Goal: Information Seeking & Learning: Learn about a topic

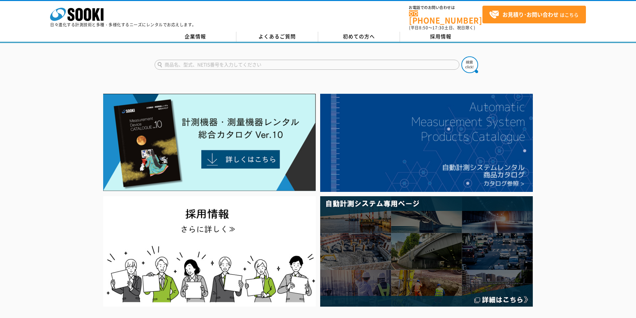
click at [339, 64] on input "text" at bounding box center [307, 65] width 305 height 10
click at [226, 70] on div "AD-3255" at bounding box center [218, 74] width 126 height 8
type input "AD-3255"
click at [467, 61] on img at bounding box center [470, 64] width 17 height 17
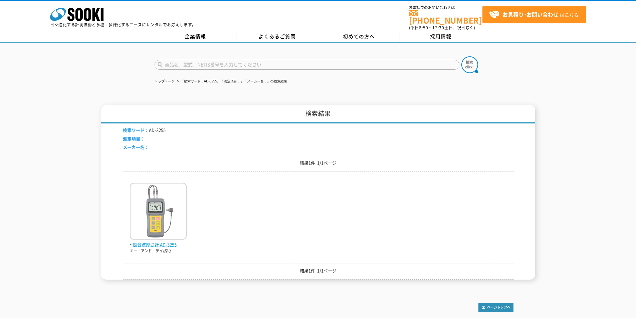
click at [140, 230] on img at bounding box center [158, 212] width 57 height 58
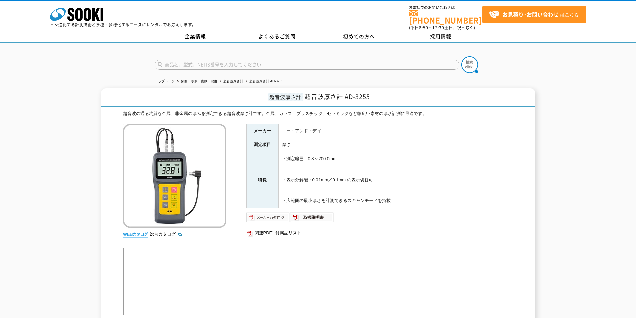
click at [274, 215] on img at bounding box center [268, 217] width 44 height 11
click at [321, 215] on img at bounding box center [312, 217] width 44 height 11
click at [91, 14] on icon at bounding box center [87, 14] width 7 height 13
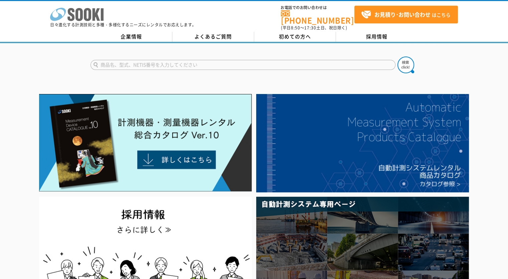
click at [87, 11] on icon "株式会社 ソーキ" at bounding box center [76, 14] width 53 height 13
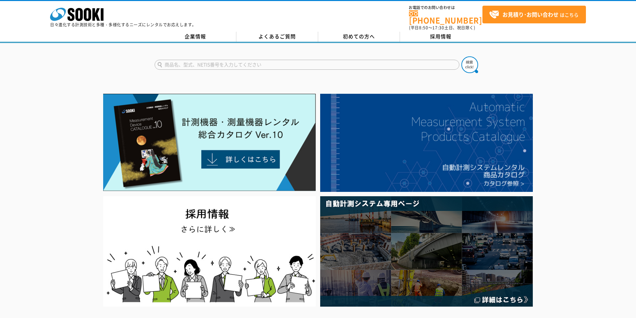
click at [265, 60] on input "text" at bounding box center [307, 65] width 305 height 10
type input "W100"
click at [470, 63] on img at bounding box center [470, 64] width 17 height 17
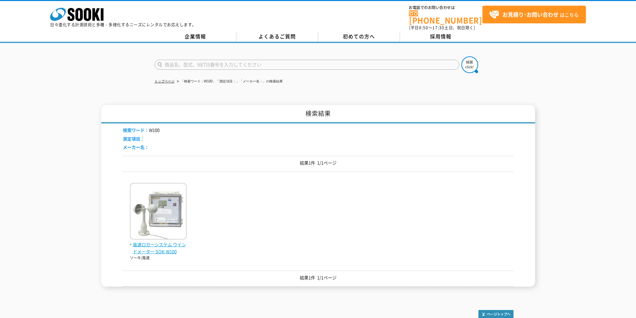
click at [165, 198] on img at bounding box center [158, 212] width 57 height 58
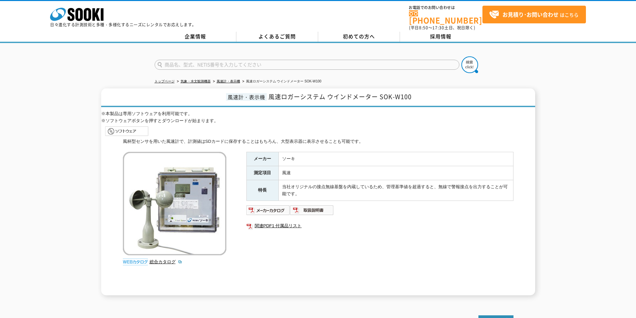
click at [131, 126] on img at bounding box center [127, 131] width 44 height 11
click at [318, 205] on img at bounding box center [312, 210] width 44 height 11
click at [276, 208] on img at bounding box center [268, 210] width 44 height 11
click at [130, 126] on img at bounding box center [127, 131] width 44 height 11
click at [76, 12] on icon at bounding box center [78, 14] width 7 height 13
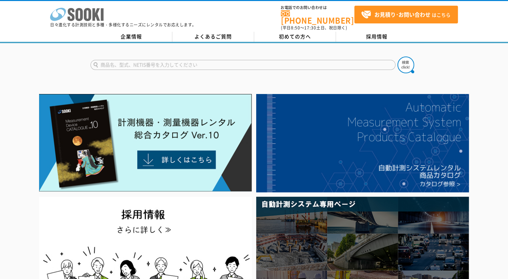
click at [91, 15] on icon at bounding box center [87, 14] width 7 height 13
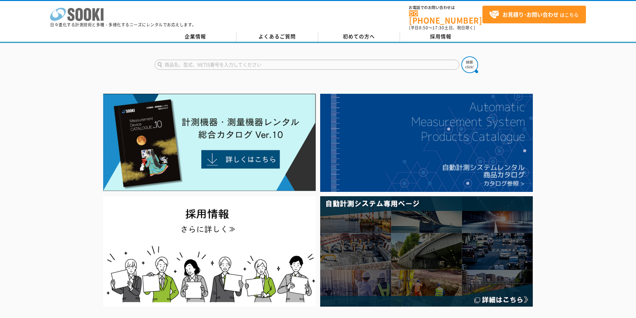
click at [87, 11] on icon "株式会社 ソーキ" at bounding box center [76, 14] width 53 height 13
click at [286, 61] on input "text" at bounding box center [307, 65] width 305 height 10
type input "ノギス"
click at [468, 60] on img at bounding box center [470, 64] width 17 height 17
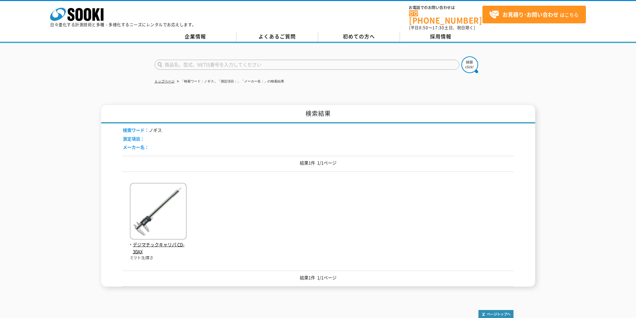
click at [280, 60] on input "text" at bounding box center [307, 65] width 305 height 10
type input "キャリパ"
click at [462, 56] on button at bounding box center [470, 64] width 17 height 17
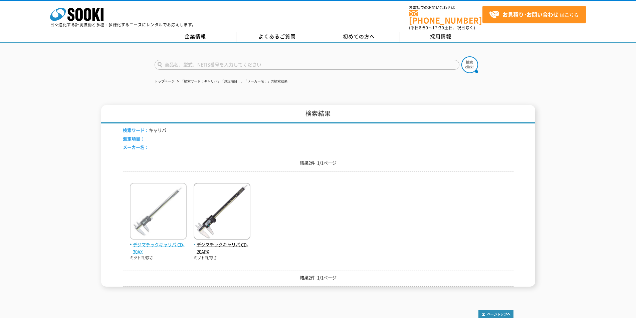
click at [162, 208] on img at bounding box center [158, 212] width 57 height 58
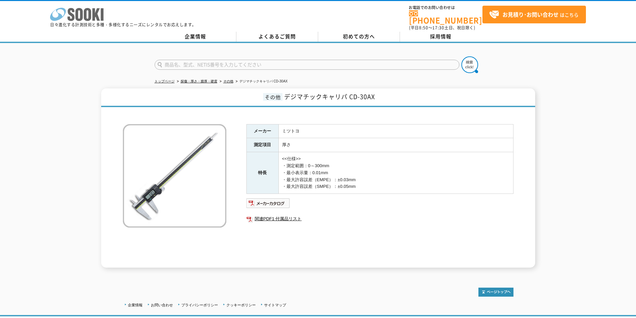
click at [81, 18] on icon at bounding box center [78, 14] width 7 height 13
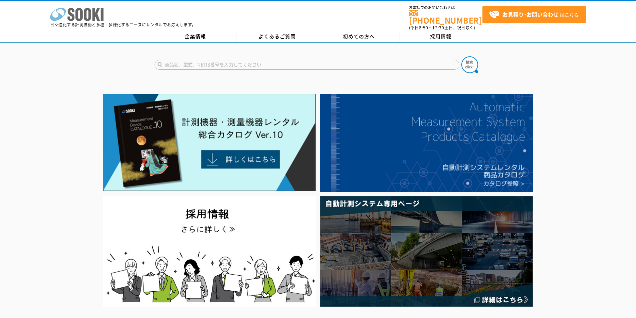
click at [92, 13] on icon "株式会社 ソーキ" at bounding box center [76, 14] width 53 height 13
click at [234, 60] on input "text" at bounding box center [307, 65] width 305 height 10
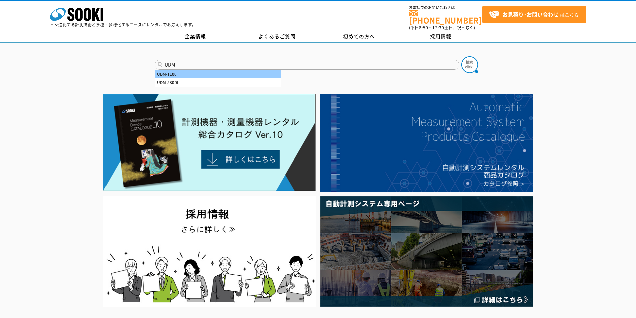
click at [239, 70] on div "UDM-1100" at bounding box center [218, 74] width 126 height 8
type input "UDM-1100"
click at [474, 62] on img at bounding box center [470, 64] width 17 height 17
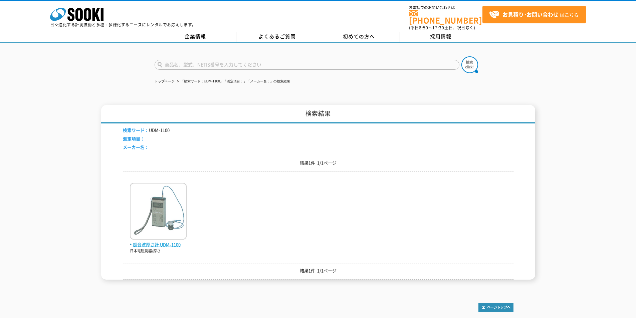
click at [157, 225] on img at bounding box center [158, 212] width 57 height 58
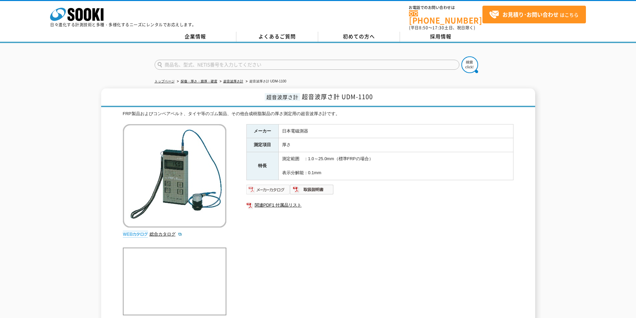
click at [273, 186] on img at bounding box center [268, 189] width 44 height 11
click at [266, 62] on input "text" at bounding box center [307, 65] width 305 height 10
type input "ノギス"
click at [467, 59] on img at bounding box center [470, 64] width 17 height 17
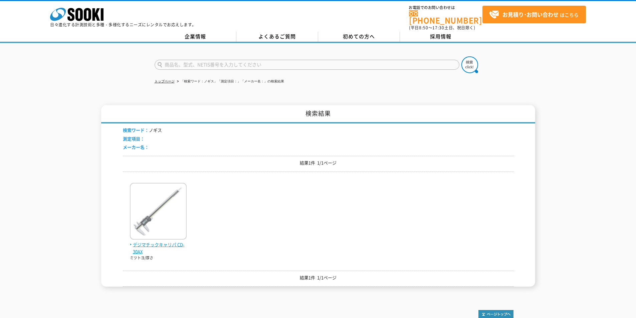
click at [163, 241] on span "デジマチックキャリパ CD-30AX" at bounding box center [158, 248] width 57 height 14
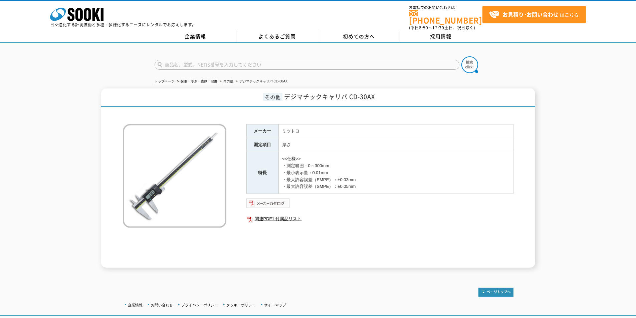
click at [262, 202] on img at bounding box center [268, 203] width 44 height 11
click at [89, 12] on icon at bounding box center [87, 14] width 7 height 13
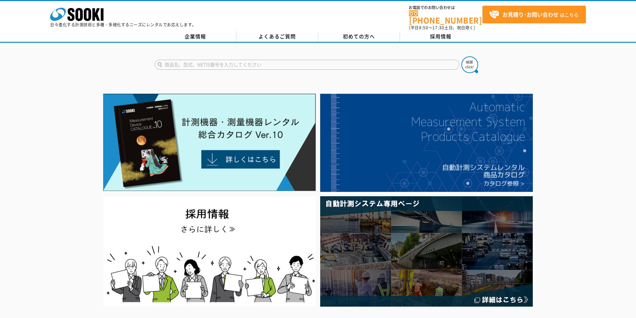
click at [297, 60] on input "text" at bounding box center [307, 65] width 305 height 10
type input "UVR"
click at [462, 56] on button at bounding box center [470, 64] width 17 height 17
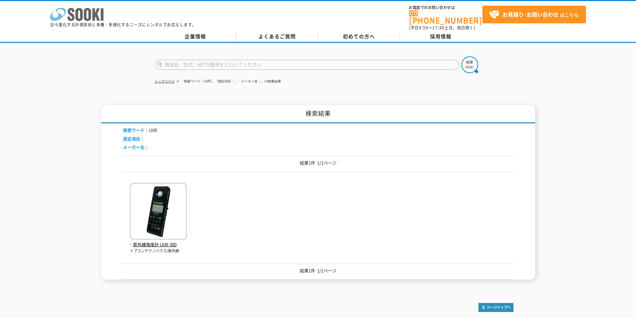
click at [83, 12] on icon "株式会社 ソーキ" at bounding box center [76, 14] width 53 height 13
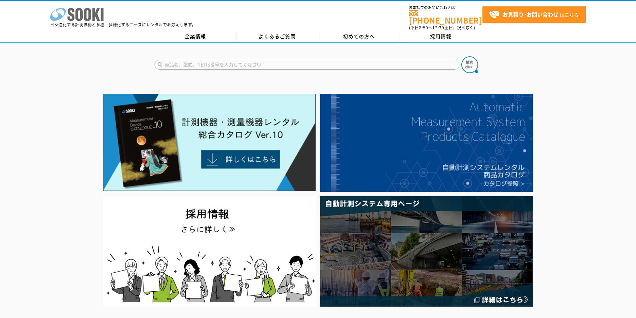
click at [96, 19] on icon "株式会社 ソーキ" at bounding box center [76, 14] width 53 height 13
click at [237, 60] on input "text" at bounding box center [307, 65] width 305 height 10
type input "6000"
click at [466, 63] on img at bounding box center [470, 64] width 17 height 17
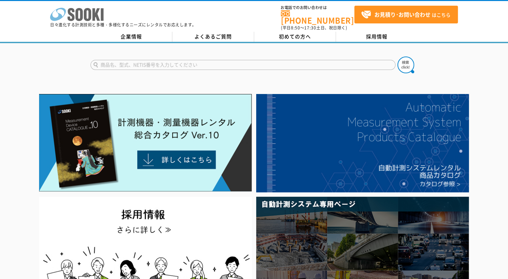
click at [84, 11] on icon at bounding box center [87, 14] width 7 height 13
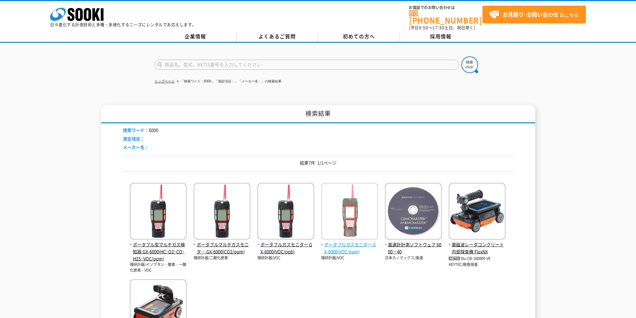
click at [340, 242] on span "ポータブルガスモニター GX-6000(VOC/ppm)" at bounding box center [349, 248] width 57 height 14
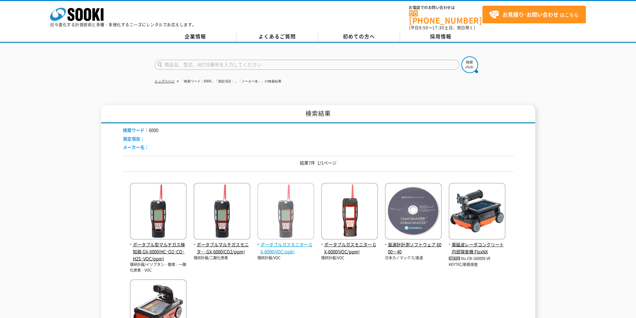
click at [290, 242] on span "ポータブルガスモニター GX-6000(VOC/ppb)" at bounding box center [286, 248] width 57 height 14
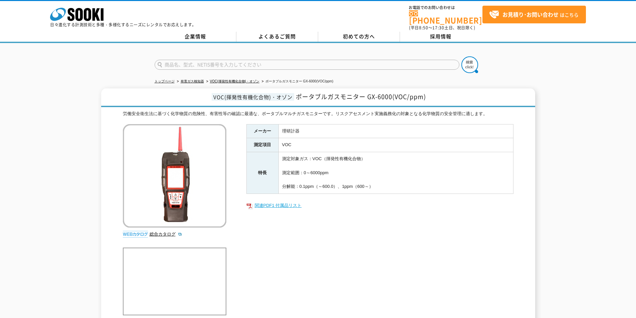
click at [288, 201] on link "関連PDF1 付属品リスト" at bounding box center [379, 205] width 267 height 9
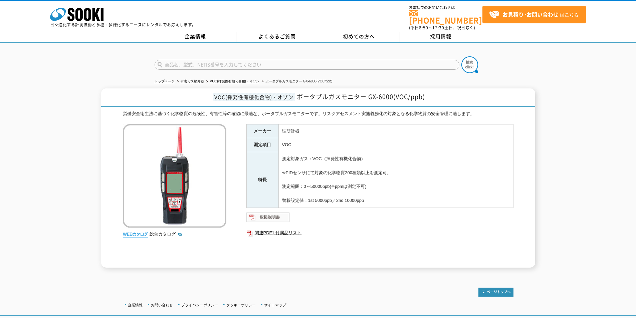
click at [270, 212] on img at bounding box center [268, 217] width 44 height 11
click at [269, 212] on img at bounding box center [268, 217] width 44 height 11
click at [88, 20] on icon at bounding box center [87, 14] width 7 height 13
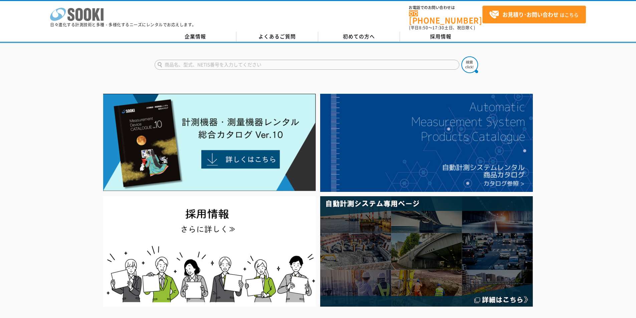
click at [87, 9] on icon at bounding box center [87, 14] width 7 height 13
click at [209, 56] on form at bounding box center [318, 65] width 327 height 19
click at [212, 65] on form at bounding box center [318, 65] width 327 height 19
click at [220, 60] on input "text" at bounding box center [307, 65] width 305 height 10
type input "FRP"
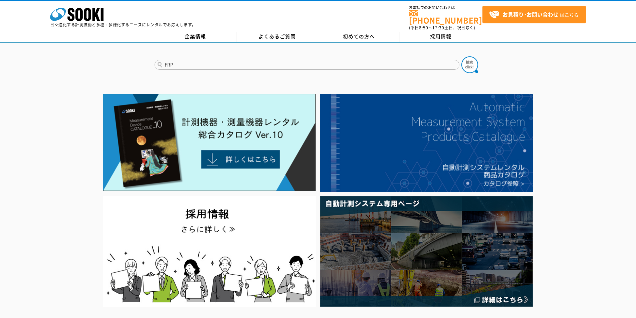
click at [462, 56] on button at bounding box center [470, 64] width 17 height 17
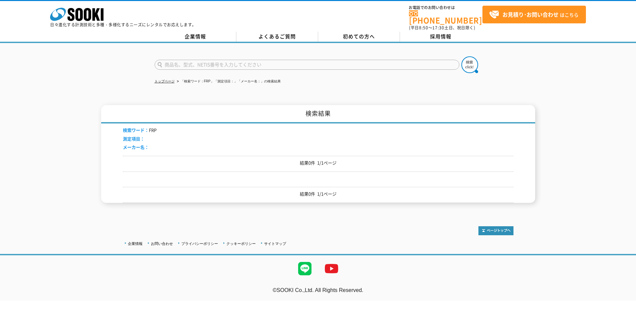
click at [323, 63] on input "text" at bounding box center [307, 65] width 305 height 10
type input "UDM"
click at [469, 60] on img at bounding box center [470, 64] width 17 height 17
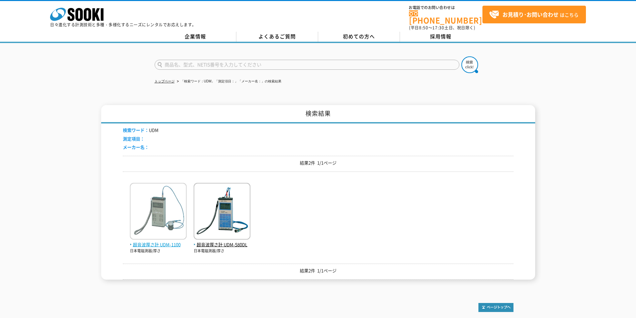
click at [157, 241] on span "超音波厚さ計 UDM-1100" at bounding box center [158, 244] width 57 height 7
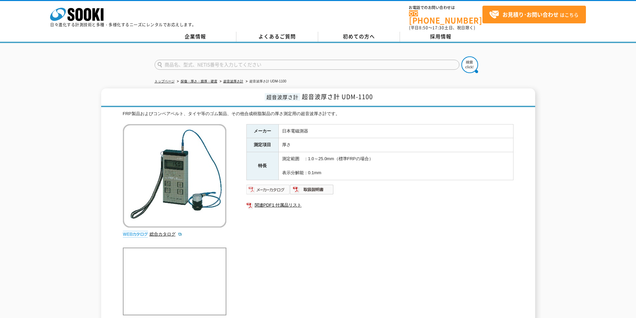
click at [275, 186] on img at bounding box center [268, 189] width 44 height 11
click at [79, 16] on icon "株式会社 ソーキ" at bounding box center [76, 14] width 53 height 13
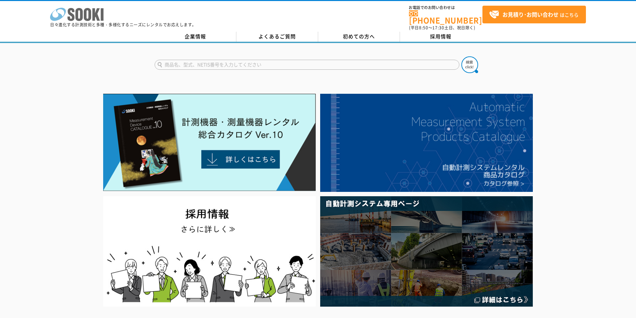
click at [73, 16] on icon at bounding box center [70, 14] width 7 height 13
